Goal: Information Seeking & Learning: Learn about a topic

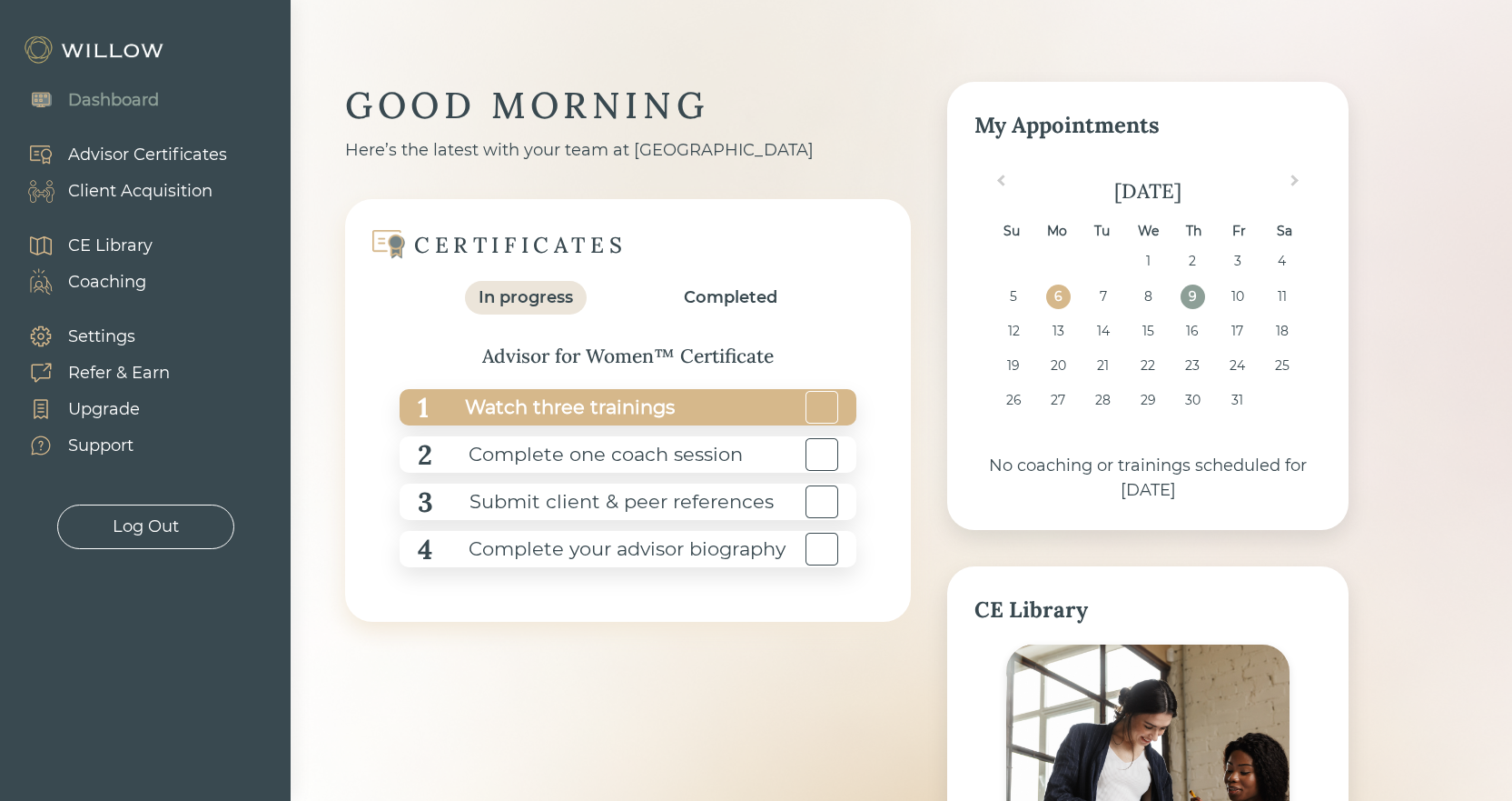
click at [625, 414] on div "Watch three trainings" at bounding box center [552, 407] width 246 height 41
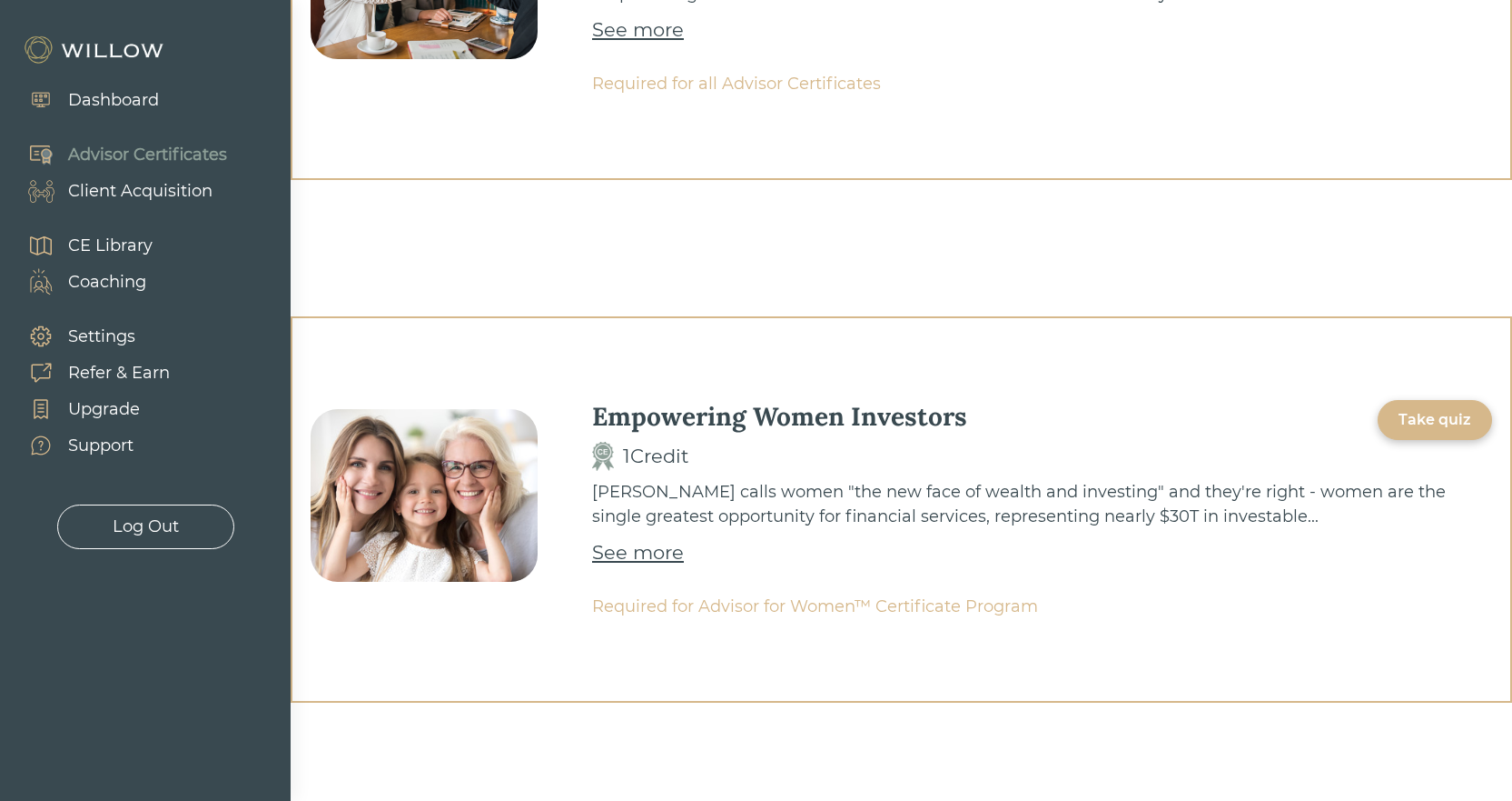
scroll to position [364, 0]
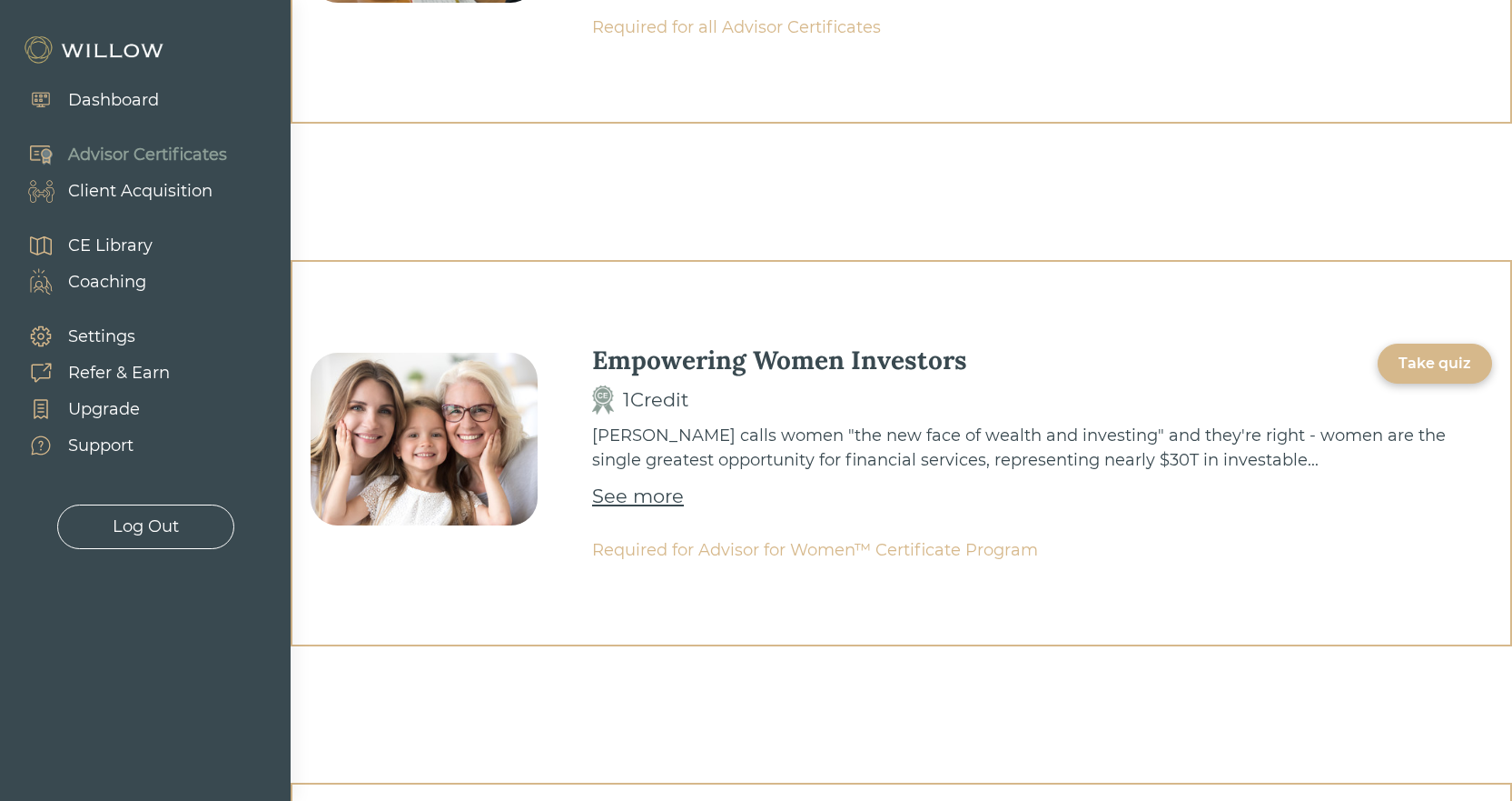
click at [624, 490] on div "See more" at bounding box center [638, 496] width 92 height 29
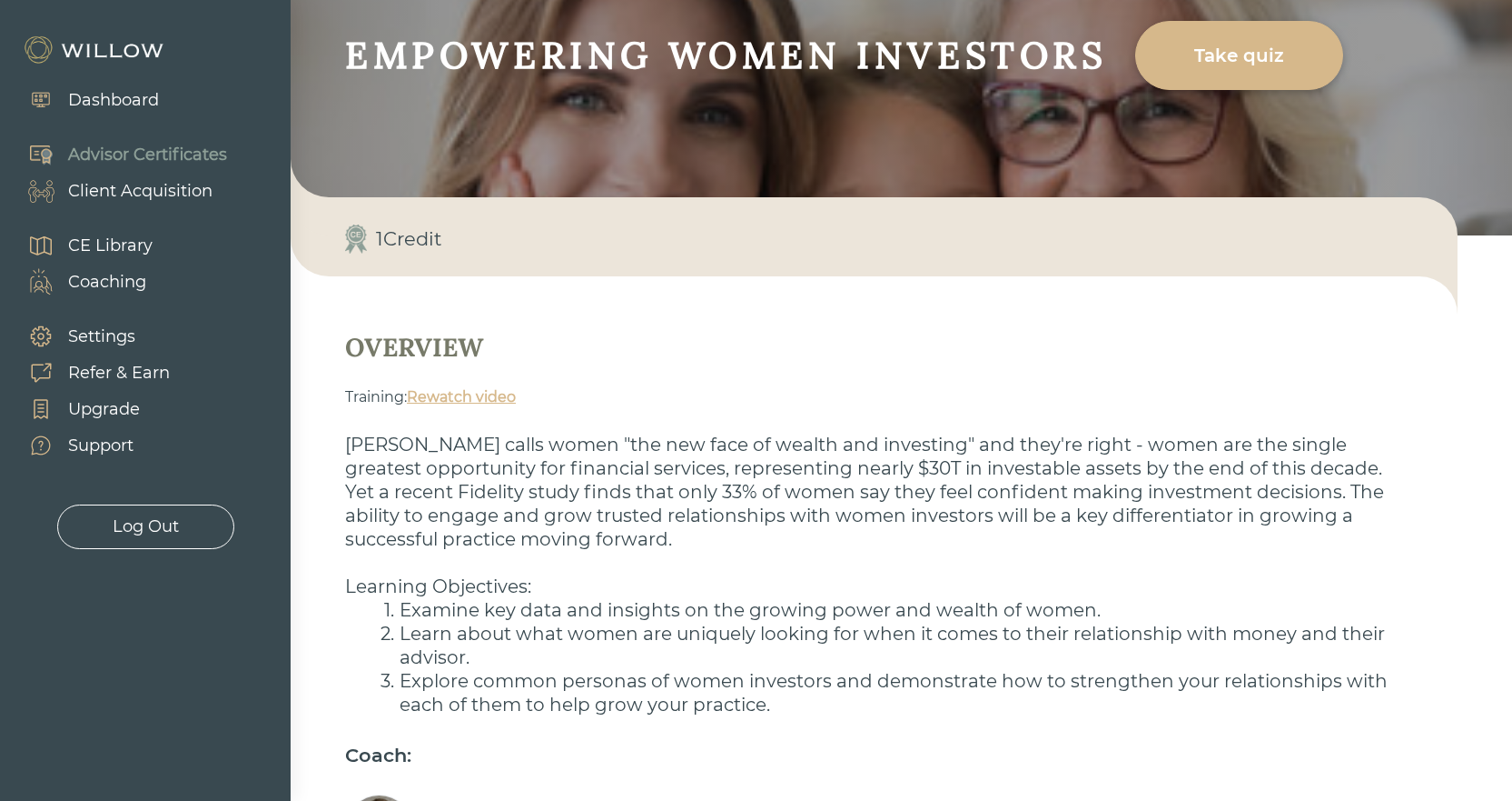
scroll to position [311, 0]
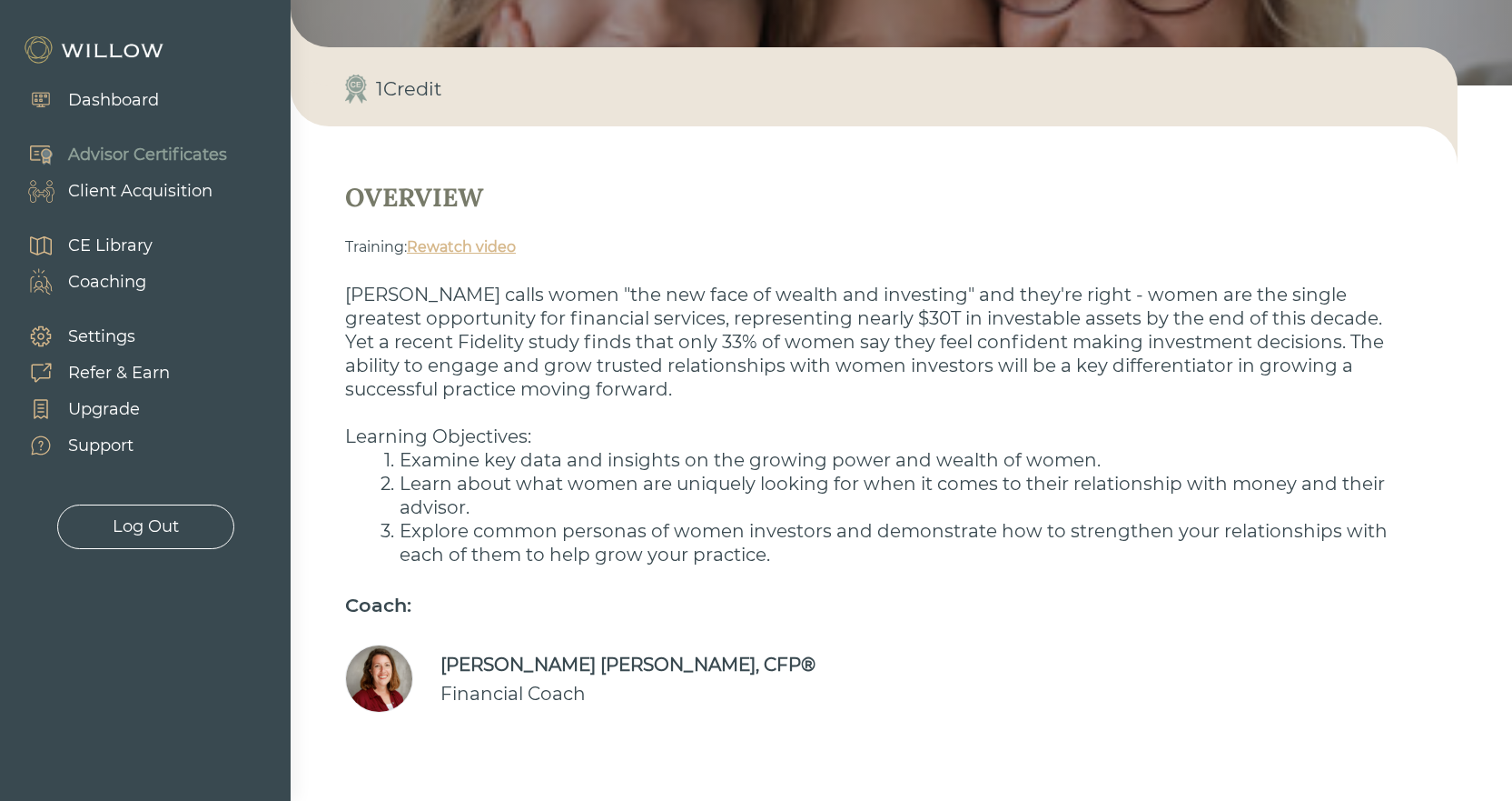
click at [469, 254] on link "Rewatch video" at bounding box center [462, 246] width 109 height 17
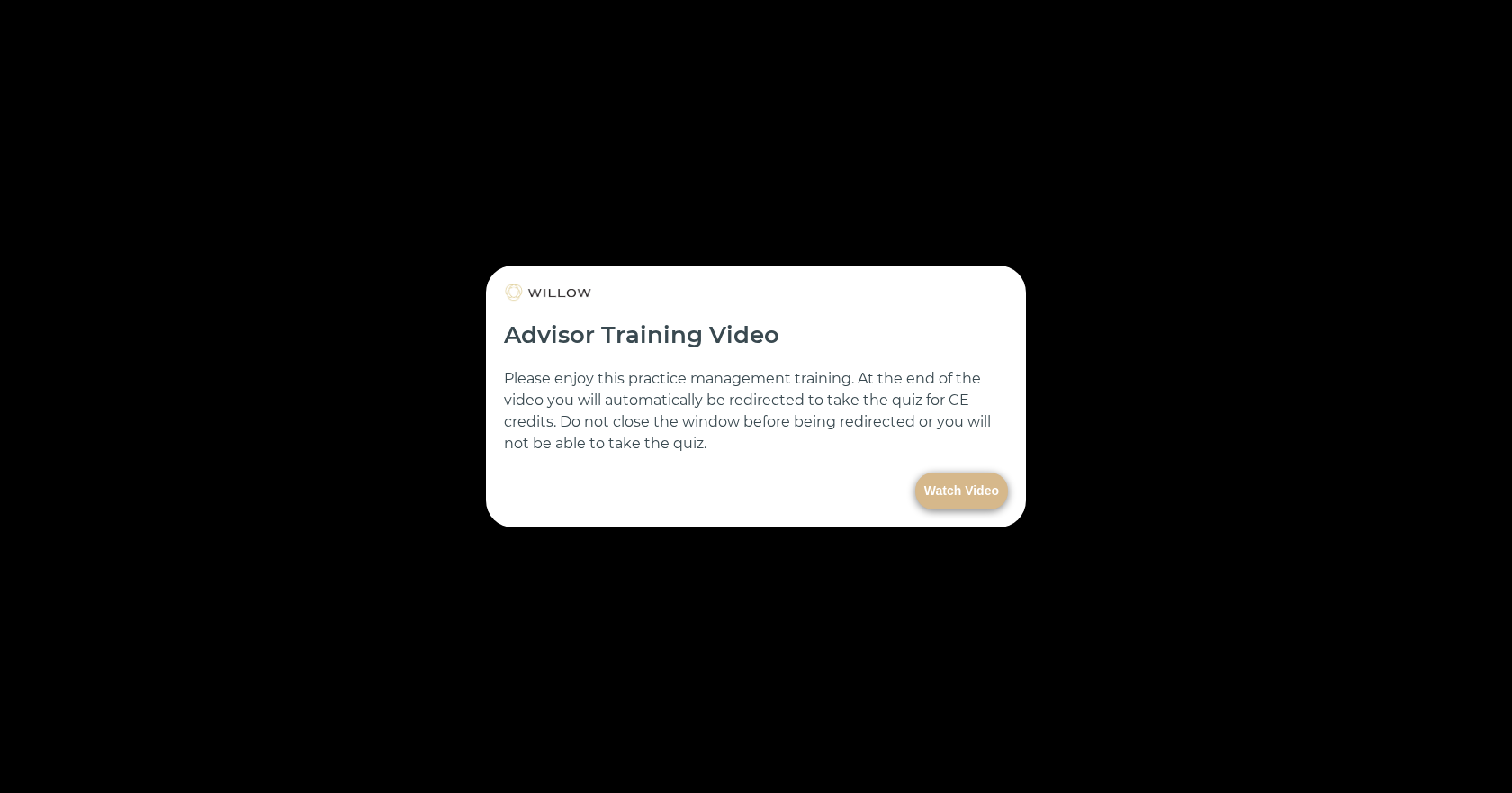
click at [945, 492] on button "Watch Video" at bounding box center [961, 491] width 92 height 37
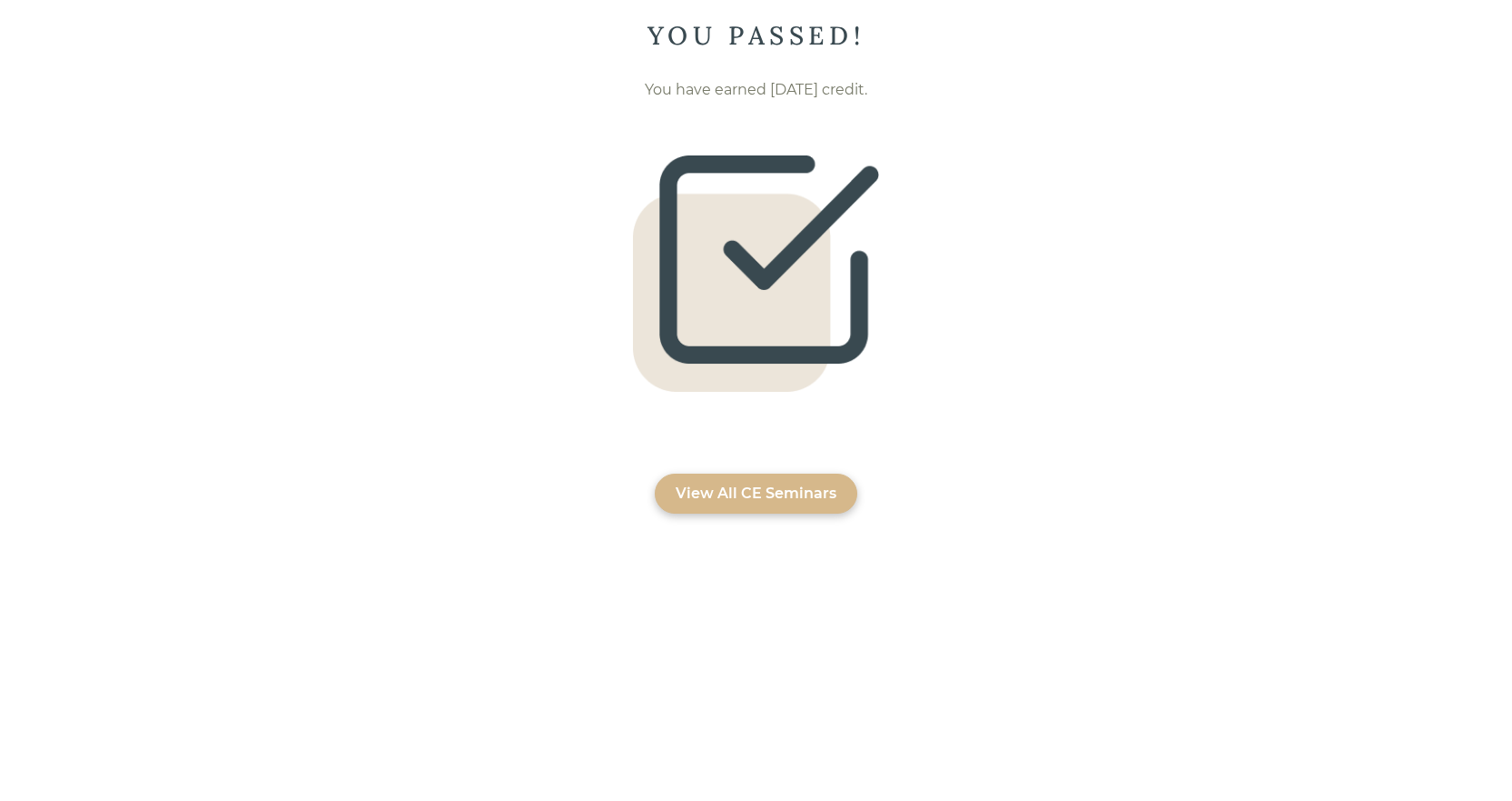
scroll to position [55, 0]
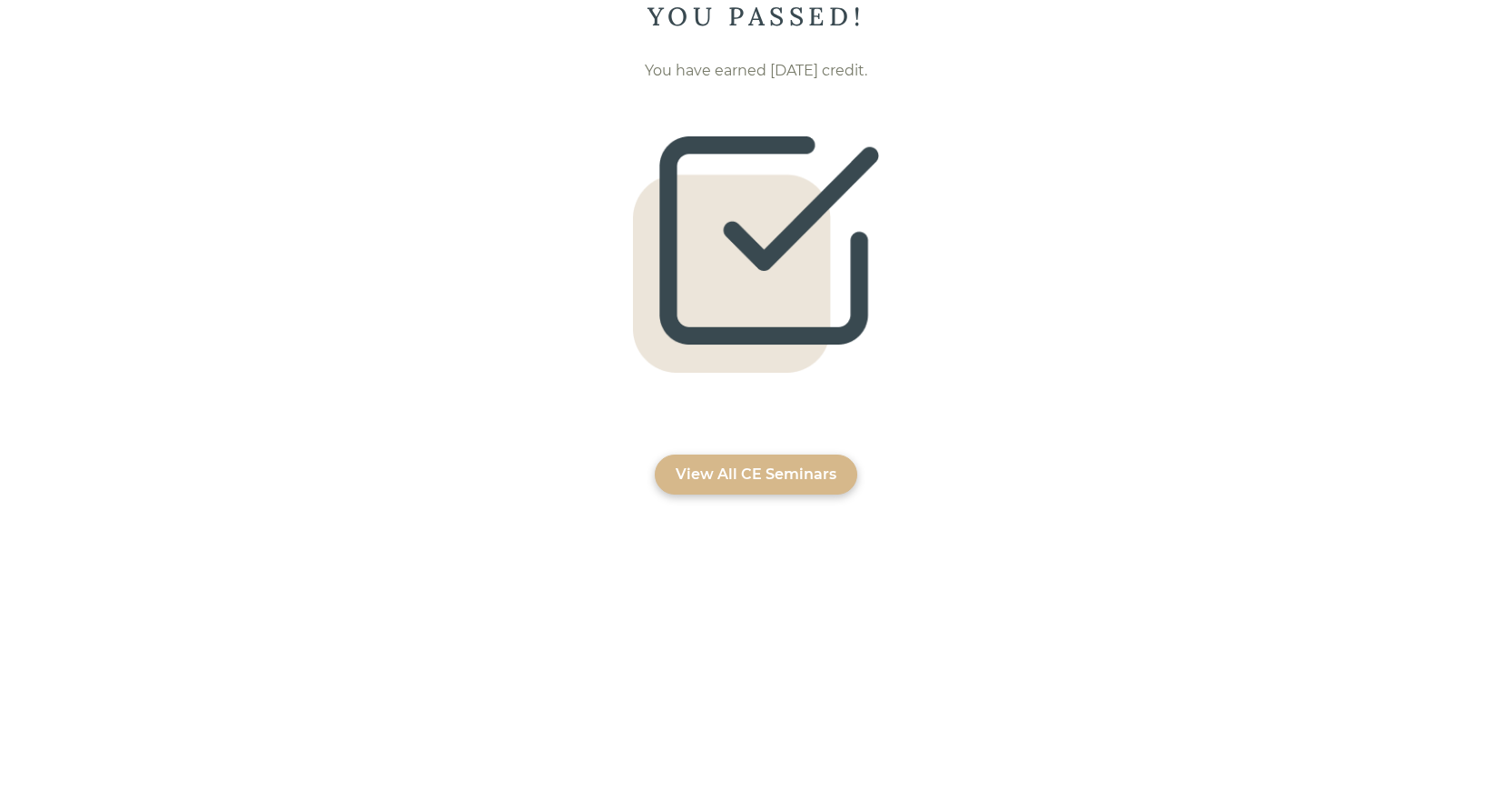
click at [782, 473] on div "View All CE Seminars" at bounding box center [756, 475] width 161 height 22
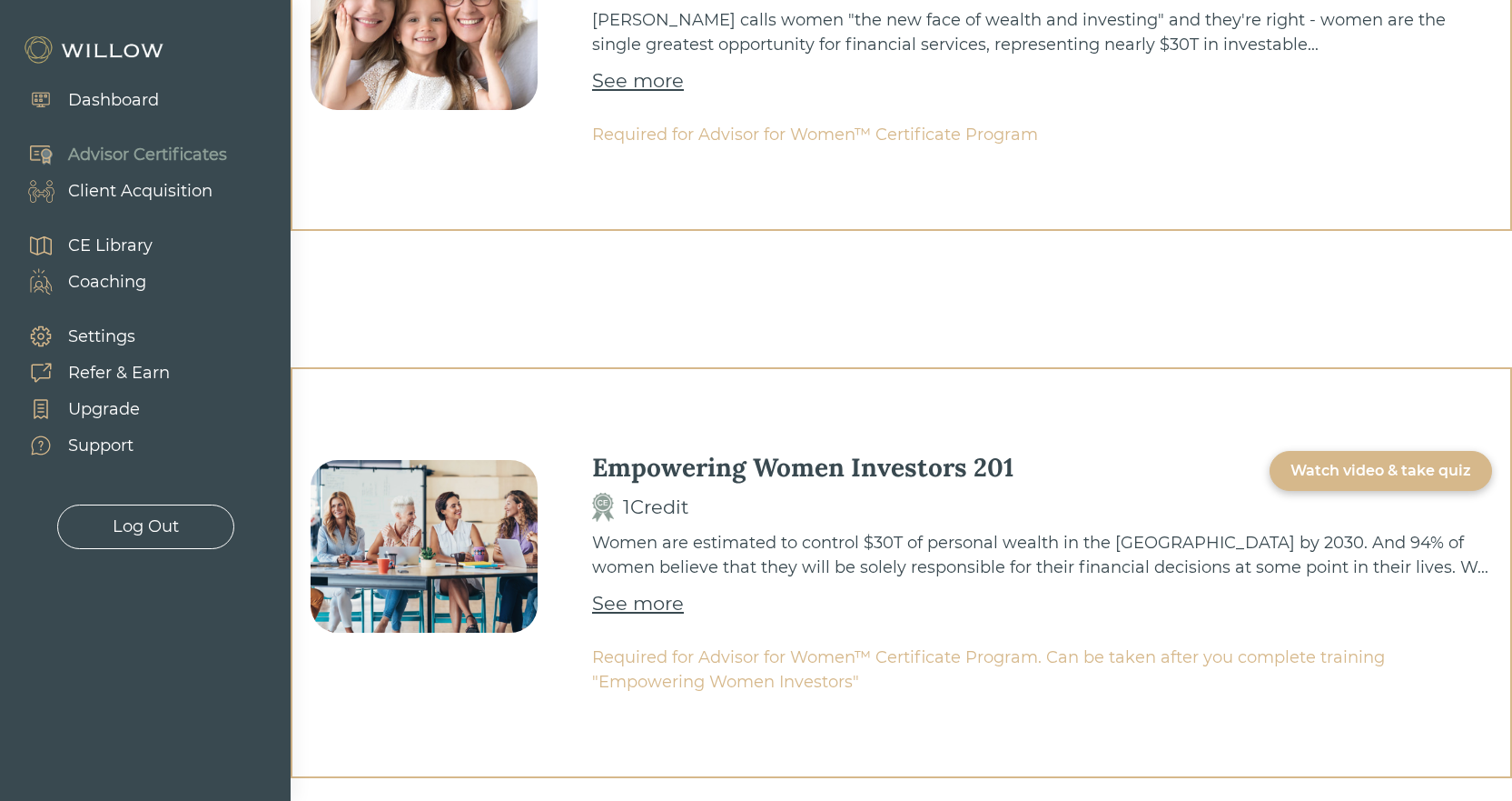
scroll to position [747, 0]
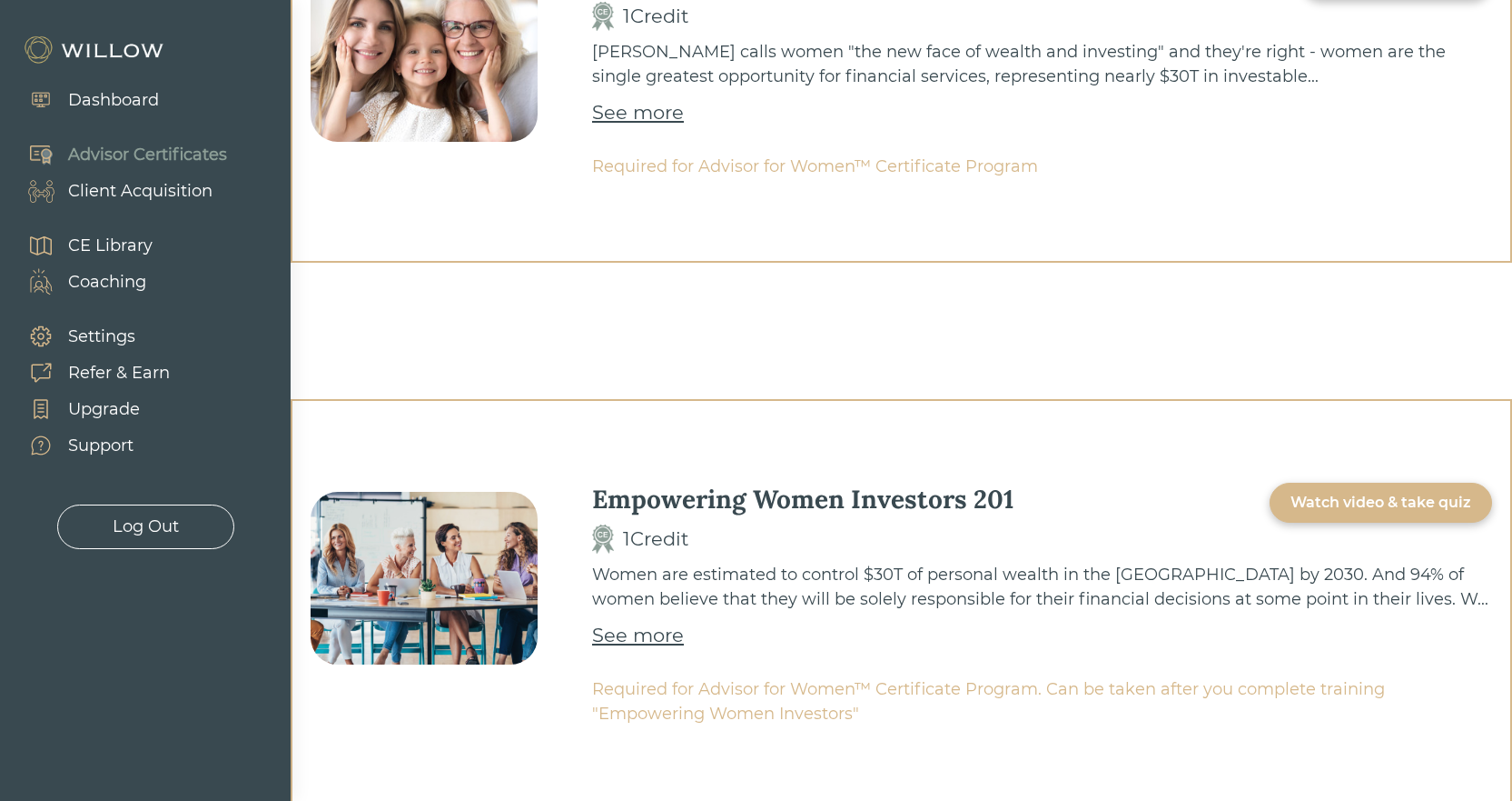
click at [1324, 489] on div "Watch video & take quiz" at bounding box center [1381, 503] width 223 height 40
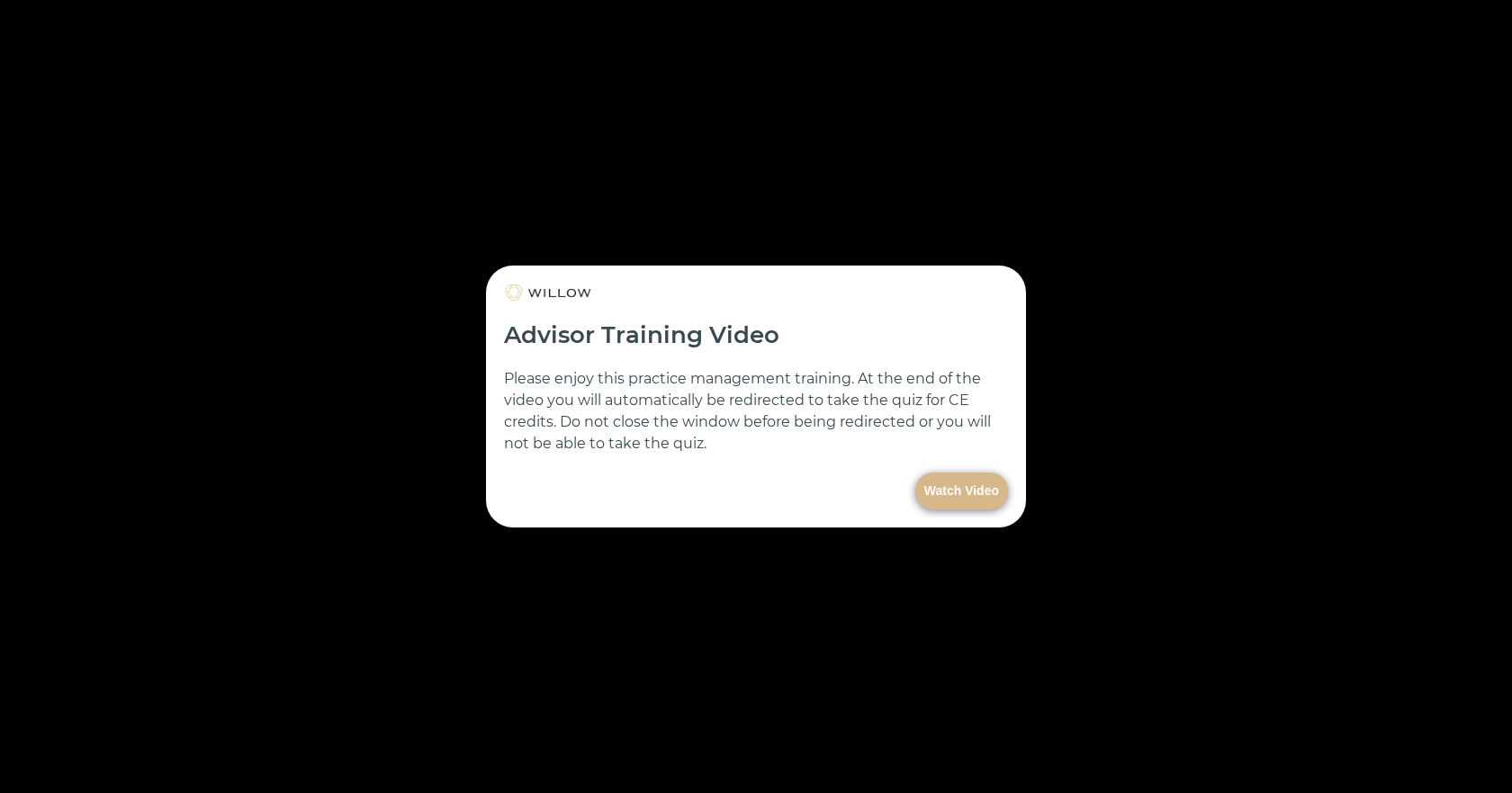
click at [957, 502] on button "Watch Video" at bounding box center [961, 491] width 92 height 37
